Goal: Use online tool/utility

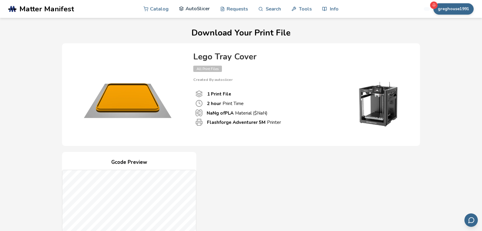
click at [202, 9] on link "AutoSlicer" at bounding box center [194, 9] width 31 height 18
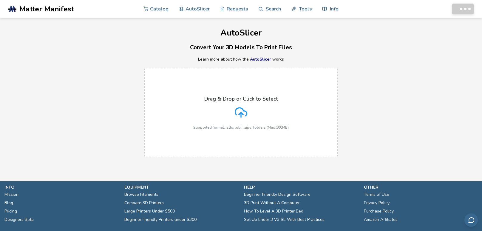
click at [235, 147] on label "Drag & Drop or Click to Select Supported format: .stls, .obj, .zips, folders (M…" at bounding box center [241, 113] width 194 height 90
click at [0, 0] on input "Drag & Drop or Click to Select Supported format: .stls, .obj, .zips, folders (M…" at bounding box center [0, 0] width 0 height 0
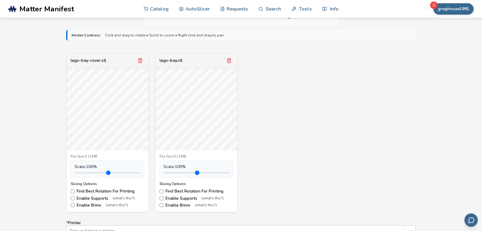
scroll to position [177, 0]
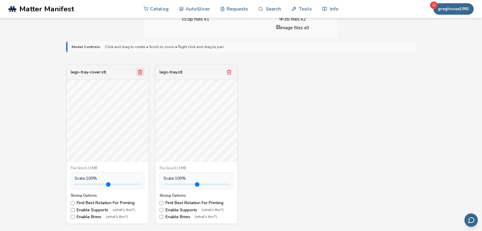
click at [142, 74] on icon "Remove model" at bounding box center [140, 72] width 5 height 5
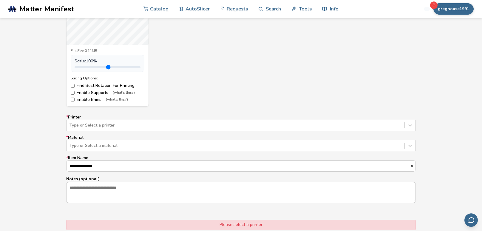
scroll to position [295, 0]
click at [134, 121] on div "Type or Select a printer" at bounding box center [236, 125] width 338 height 8
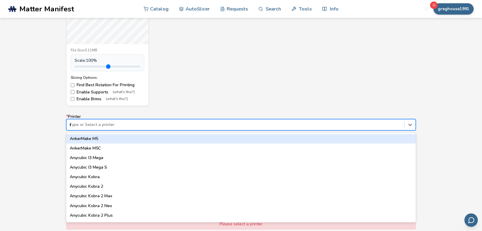
type input "**"
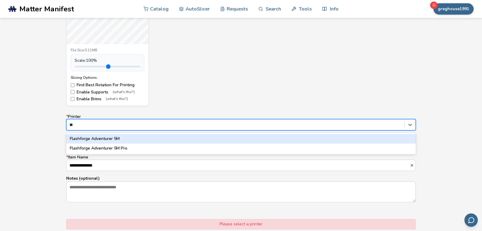
click at [131, 142] on div "Flashforge Adventurer 5M" at bounding box center [241, 139] width 350 height 10
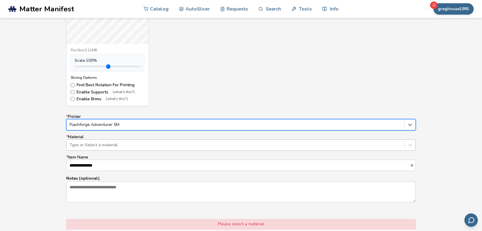
click at [122, 146] on div at bounding box center [236, 145] width 332 height 6
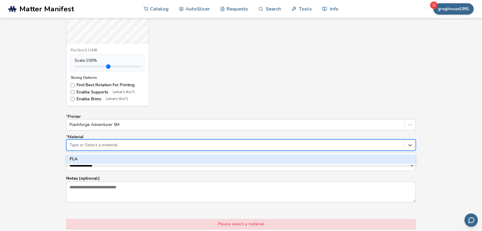
click at [120, 155] on div "PLA" at bounding box center [241, 159] width 350 height 10
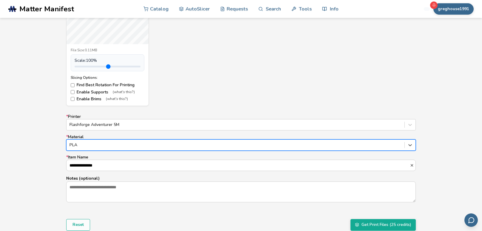
click at [117, 172] on div "**********" at bounding box center [241, 158] width 350 height 88
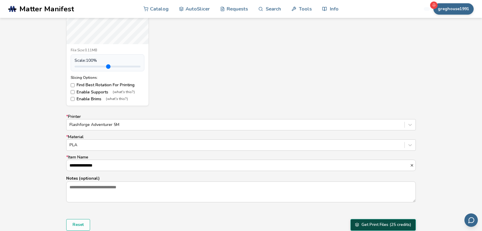
click at [379, 223] on button "Get Print Files (25 credits)" at bounding box center [383, 224] width 65 height 11
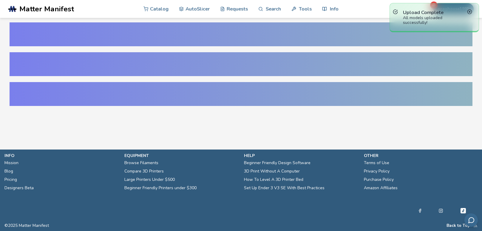
click at [417, 86] on div at bounding box center [241, 94] width 463 height 24
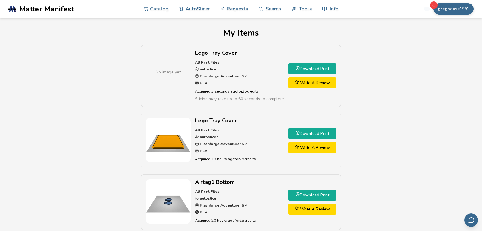
click at [471, 12] on line at bounding box center [469, 11] width 1 height 1
click at [463, 11] on button "greghouse1991" at bounding box center [454, 8] width 40 height 11
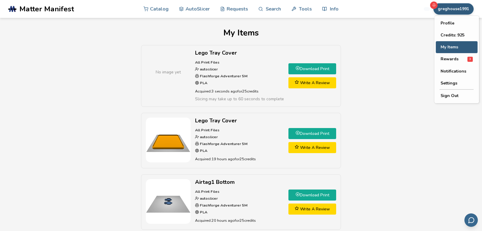
click at [452, 49] on button "My Items" at bounding box center [457, 47] width 42 height 12
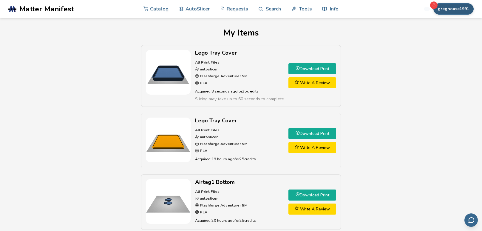
click at [447, 12] on button "greghouse1991" at bounding box center [454, 8] width 40 height 11
click at [317, 71] on link "Download Print" at bounding box center [313, 68] width 48 height 11
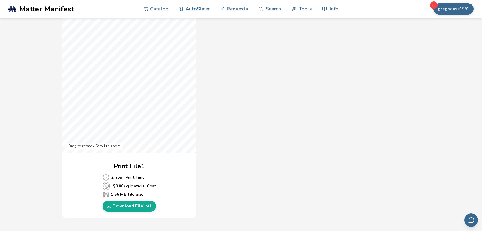
scroll to position [163, 0]
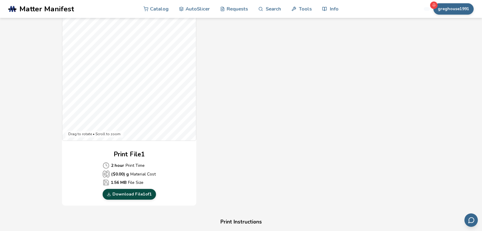
click at [129, 197] on link "Download File 1 of 1" at bounding box center [129, 194] width 53 height 11
click at [26, 190] on div "Download Your Print File Lego Tray Cover All Print Files Created By: autoslicer…" at bounding box center [241, 181] width 463 height 632
